Goal: Find specific page/section: Find specific page/section

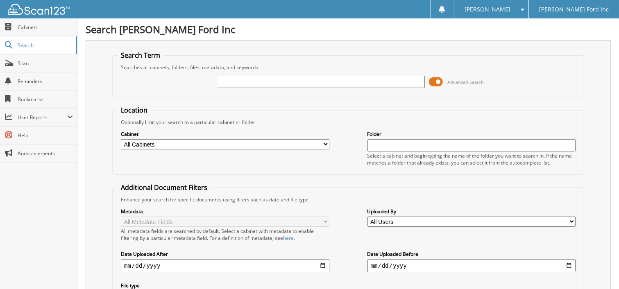
click at [270, 80] on input "text" at bounding box center [321, 82] width 208 height 12
type input "4W3B6274"
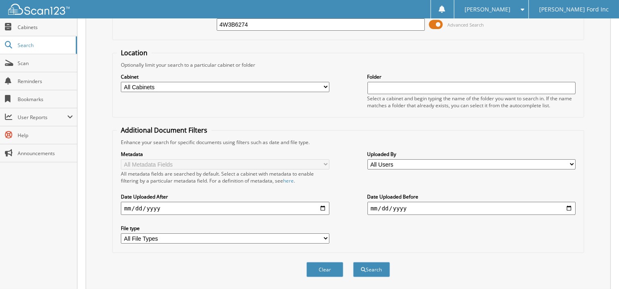
scroll to position [205, 0]
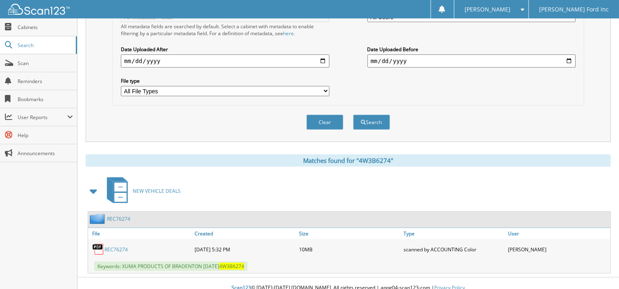
click at [113, 245] on div "REC76274" at bounding box center [140, 249] width 104 height 16
click at [113, 246] on link "REC76274" at bounding box center [115, 249] width 23 height 7
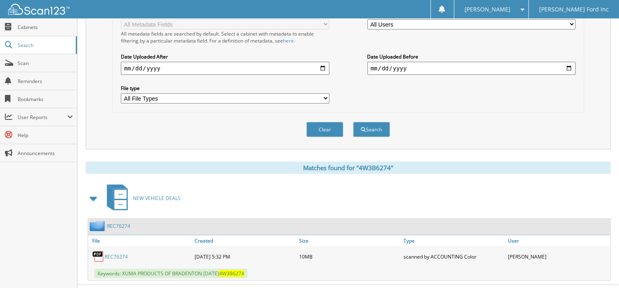
scroll to position [206, 0]
